Goal: Information Seeking & Learning: Learn about a topic

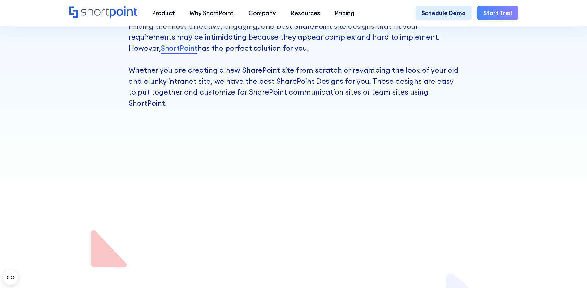
scroll to position [279, 0]
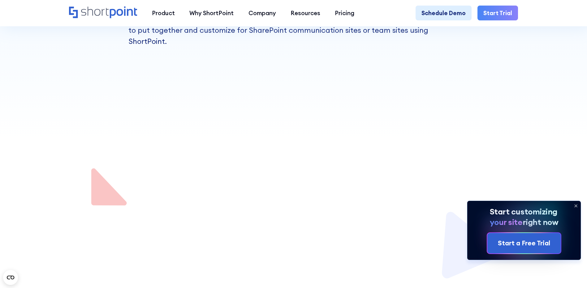
click at [577, 205] on icon at bounding box center [576, 206] width 10 height 10
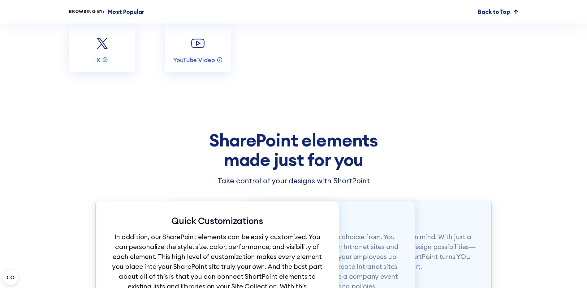
scroll to position [1640, 0]
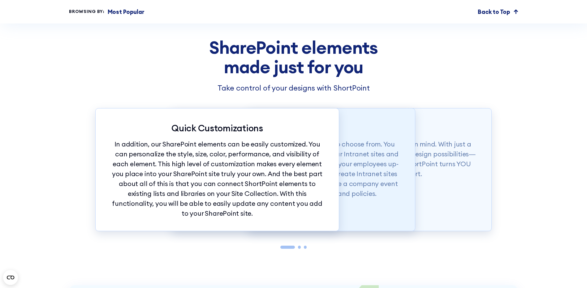
click at [352, 168] on p "To top it off, you have more than 60 elements to choose from. You can easily ad…" at bounding box center [294, 169] width 214 height 59
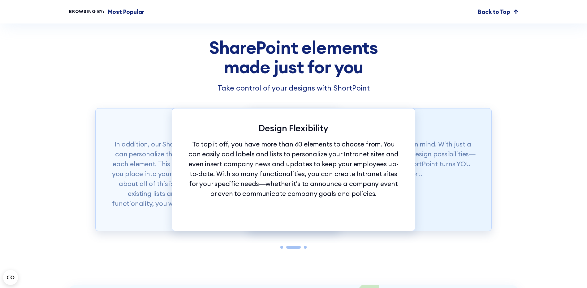
click at [434, 165] on p "Our SharePoint elements were made with ease in mind. With just a tap of your mo…" at bounding box center [370, 160] width 214 height 40
